Goal: Communication & Community: Answer question/provide support

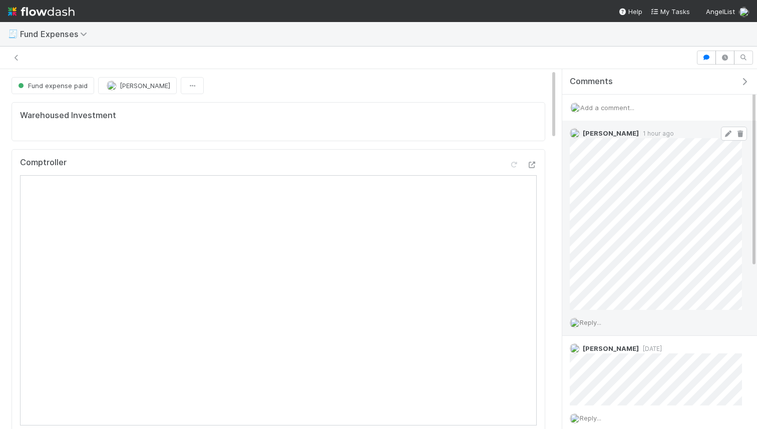
click at [725, 133] on icon at bounding box center [728, 134] width 10 height 7
click at [589, 319] on span "Reply..." at bounding box center [591, 323] width 22 height 8
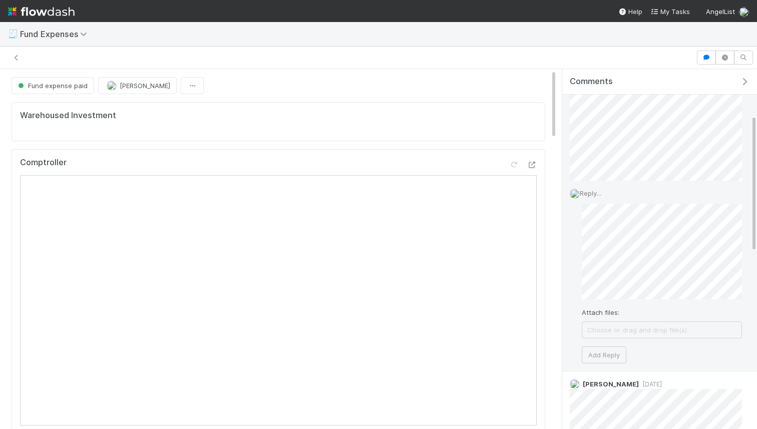
scroll to position [130, 0]
click at [609, 356] on button "Add Reply" at bounding box center [604, 354] width 45 height 17
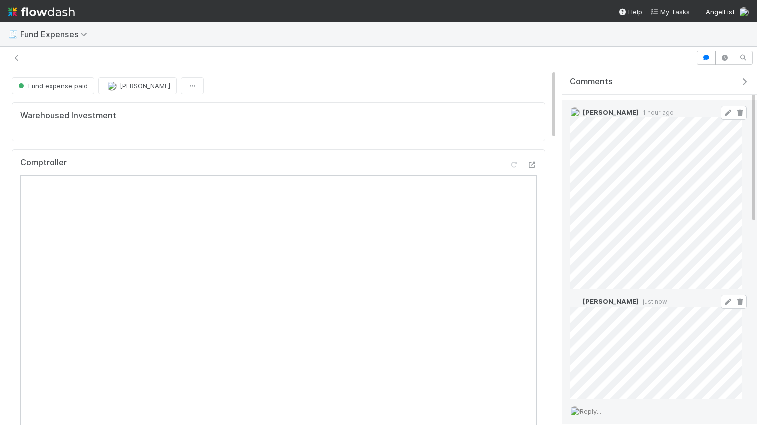
scroll to position [20, 0]
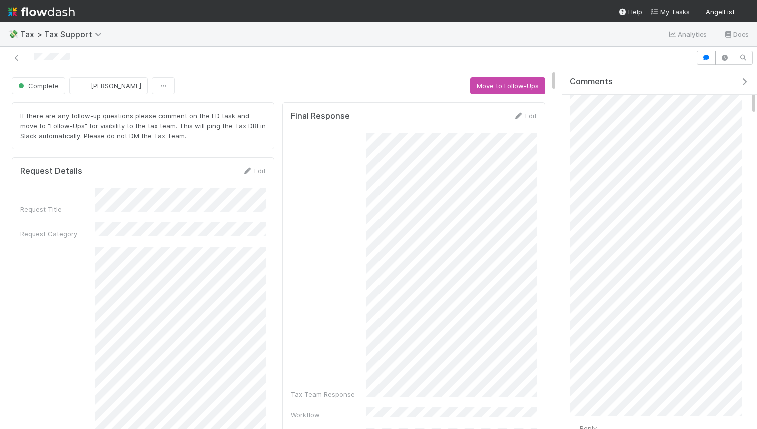
scroll to position [64, 0]
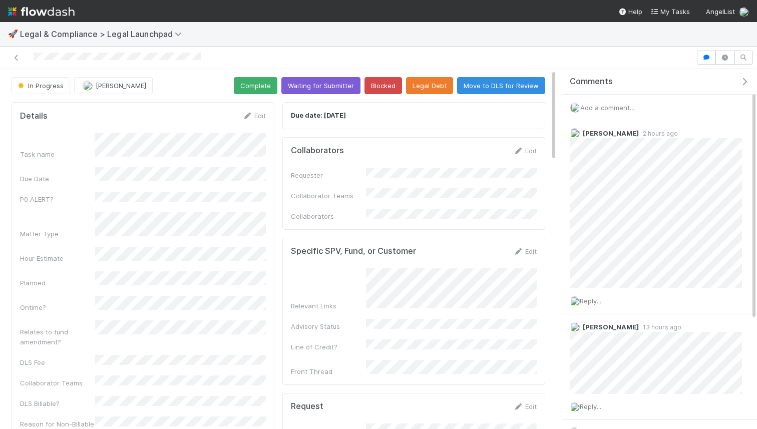
click at [627, 104] on span "Add a comment..." at bounding box center [608, 108] width 54 height 8
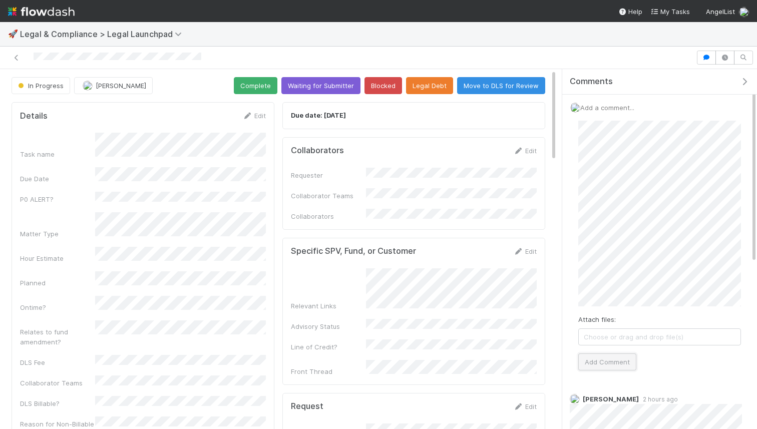
click at [622, 354] on button "Add Comment" at bounding box center [608, 362] width 58 height 17
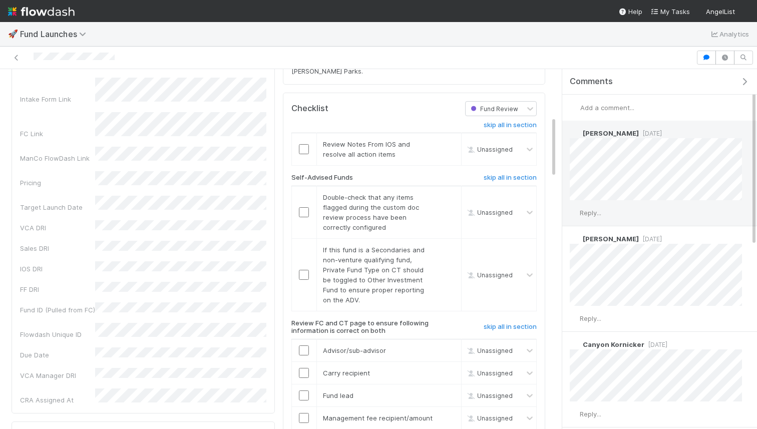
scroll to position [285, 0]
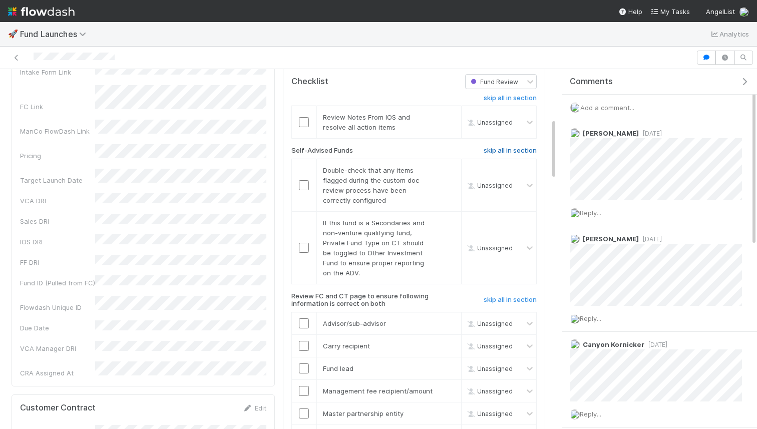
click at [498, 147] on h6 "skip all in section" at bounding box center [510, 151] width 53 height 8
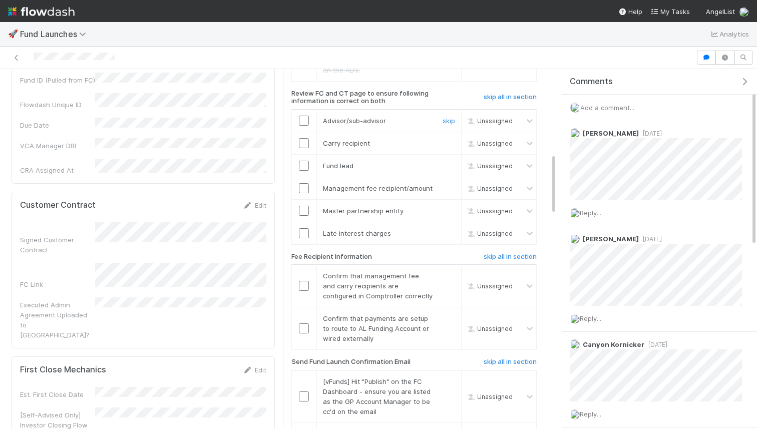
scroll to position [488, 0]
click at [186, 222] on div "Signed Customer Contract FC Link Executed Admin Agreement Uploaded to [GEOGRAPH…" at bounding box center [143, 281] width 246 height 118
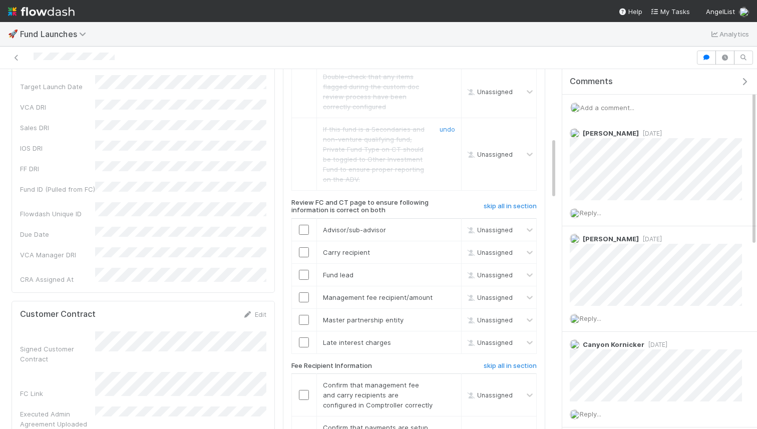
scroll to position [377, 0]
click at [308, 227] on input "checkbox" at bounding box center [304, 232] width 10 height 10
click at [307, 249] on input "checkbox" at bounding box center [304, 254] width 10 height 10
click at [303, 272] on input "checkbox" at bounding box center [304, 277] width 10 height 10
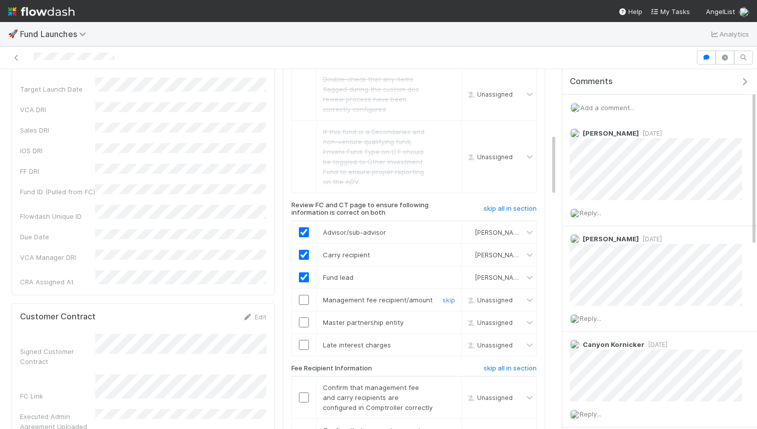
click at [305, 295] on input "checkbox" at bounding box center [304, 300] width 10 height 10
click at [295, 318] on div at bounding box center [304, 323] width 25 height 10
click at [301, 318] on input "checkbox" at bounding box center [304, 323] width 10 height 10
click at [307, 340] on input "checkbox" at bounding box center [304, 345] width 10 height 10
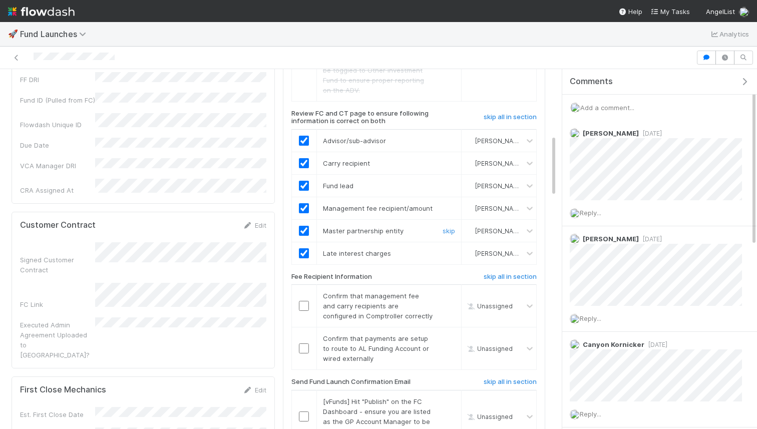
scroll to position [475, 0]
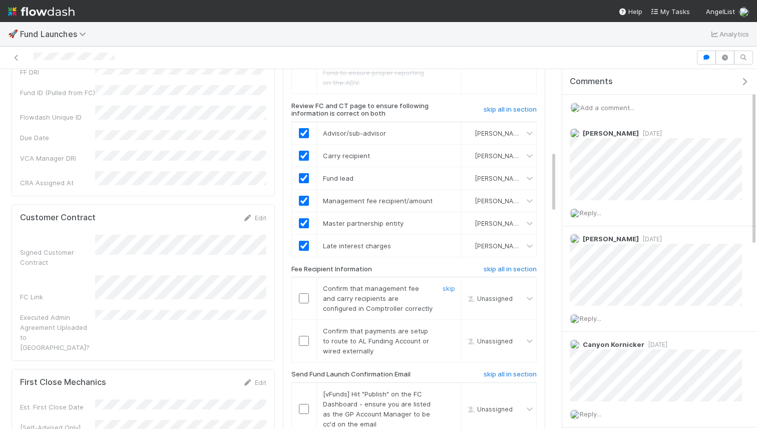
click at [306, 294] on input "checkbox" at bounding box center [304, 299] width 10 height 10
click at [301, 336] on input "checkbox" at bounding box center [304, 341] width 10 height 10
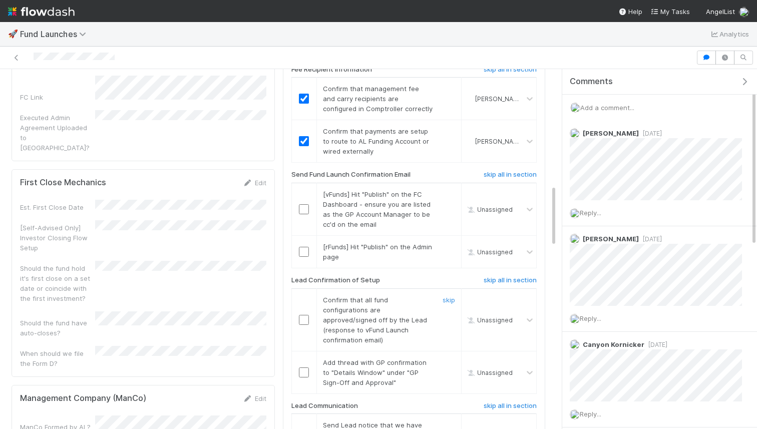
scroll to position [673, 0]
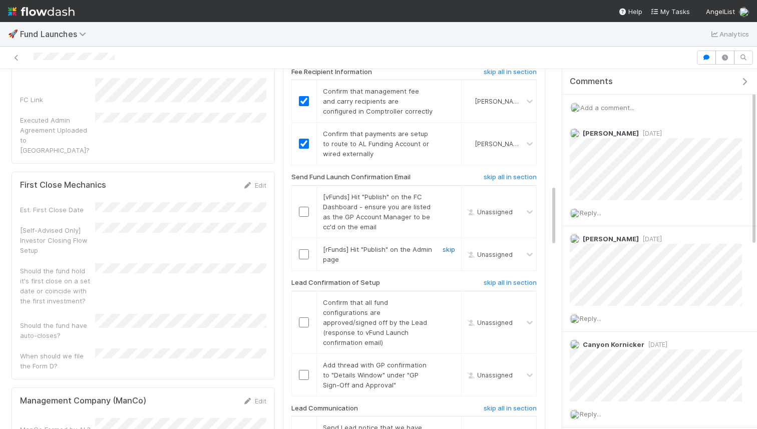
click at [457, 244] on div "skip" at bounding box center [448, 254] width 30 height 20
click at [447, 245] on link "skip" at bounding box center [449, 249] width 13 height 8
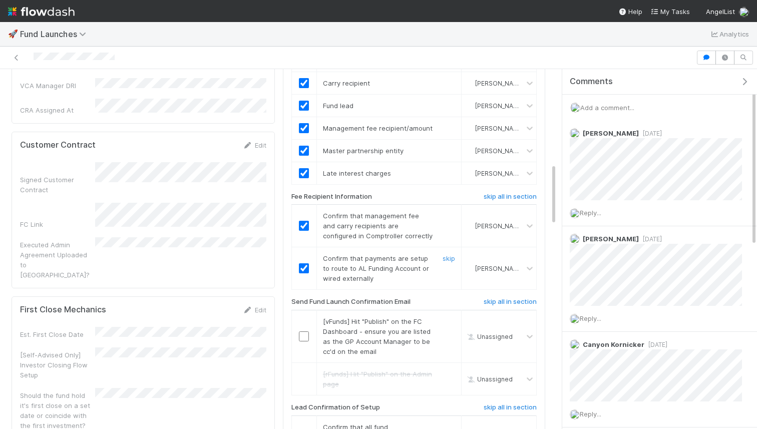
scroll to position [542, 0]
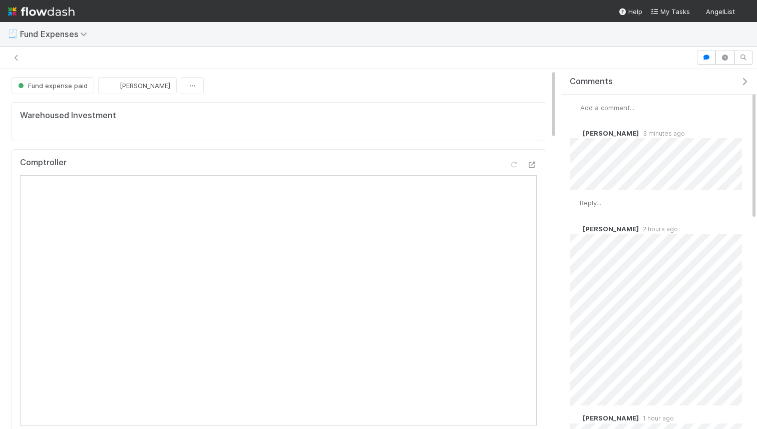
click at [22, 56] on div at bounding box center [348, 58] width 688 height 14
click at [17, 58] on icon at bounding box center [17, 58] width 10 height 7
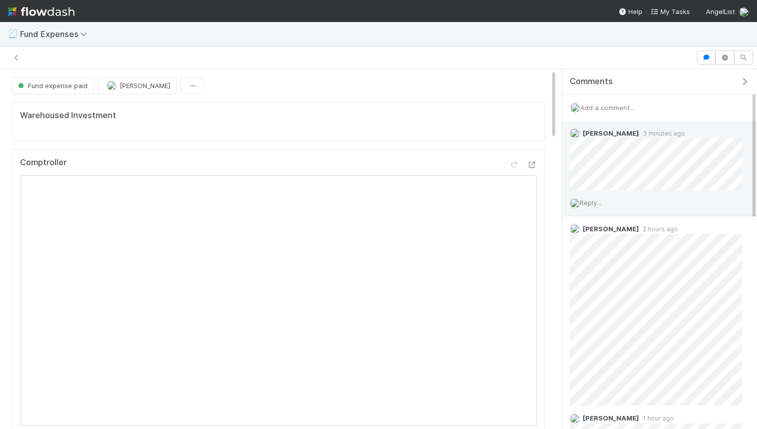
click at [597, 206] on div "Reply..." at bounding box center [656, 202] width 187 height 25
click at [593, 201] on span "Reply..." at bounding box center [591, 203] width 22 height 8
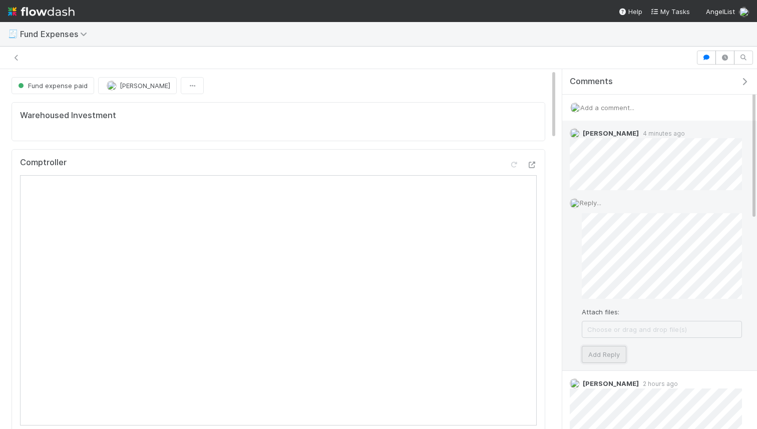
click at [609, 361] on button "Add Reply" at bounding box center [604, 354] width 45 height 17
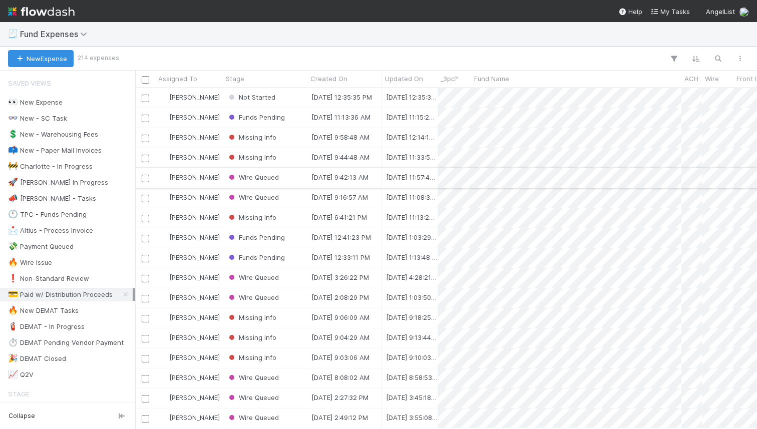
scroll to position [341, 622]
click at [288, 106] on div "Not Started" at bounding box center [265, 98] width 85 height 20
